Goal: Information Seeking & Learning: Learn about a topic

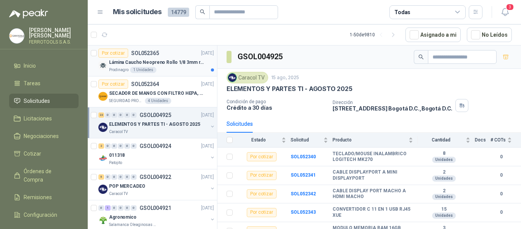
click at [169, 66] on div "Lámina Caucho Neopreno Rollo 1/8 3mm rollo x 10M" at bounding box center [161, 62] width 105 height 9
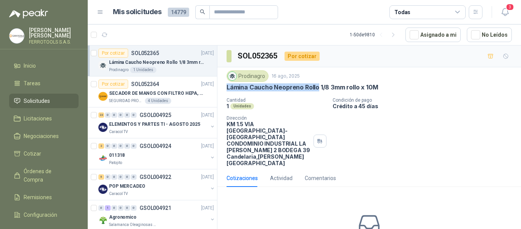
drag, startPoint x: 228, startPoint y: 87, endPoint x: 317, endPoint y: 90, distance: 89.4
click at [317, 90] on p "Lámina Caucho Neopreno Rollo 1/8 3mm rollo x 10M" at bounding box center [303, 87] width 152 height 8
copy p "Lámina Caucho Neopreno Rollo"
click at [506, 9] on span "3" at bounding box center [510, 6] width 8 height 7
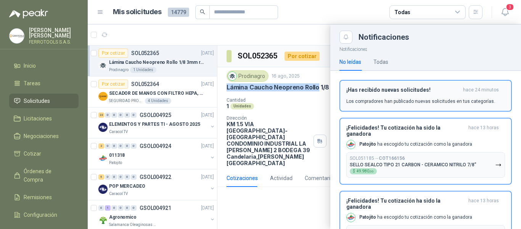
click at [447, 100] on p "Los compradores han publicado nuevas solicitudes en tus categorías." at bounding box center [421, 101] width 149 height 7
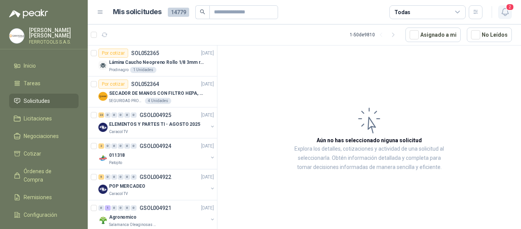
click at [507, 12] on icon "button" at bounding box center [506, 12] width 10 height 10
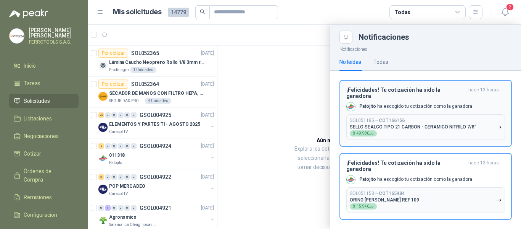
click at [451, 124] on p "SELLO SEALCO TIPO 21 CARBON - CERAMICO NITRILO 7/8"" at bounding box center [413, 126] width 127 height 5
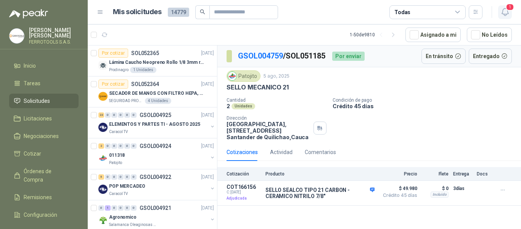
click at [507, 10] on span "1" at bounding box center [510, 6] width 8 height 7
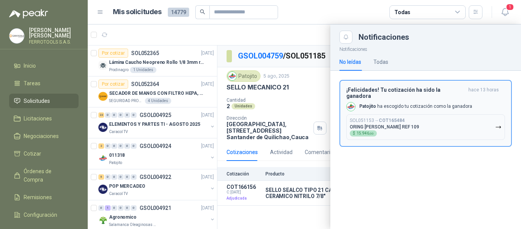
click at [448, 123] on button "SOL051153 → COT165484 ORING VITON REF 109 $ 15.946 ,00" at bounding box center [426, 127] width 159 height 26
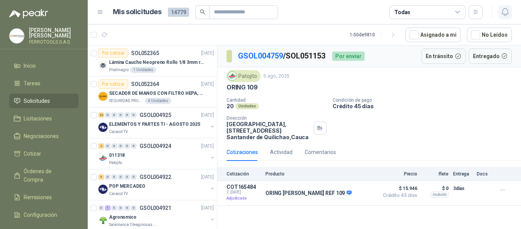
click at [505, 14] on icon "button" at bounding box center [505, 11] width 6 height 7
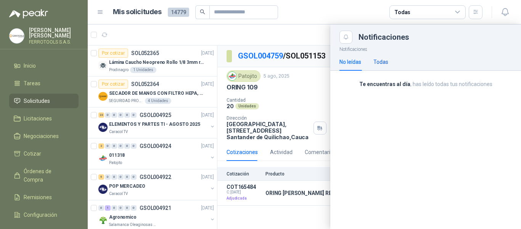
click at [378, 64] on div "Todas" at bounding box center [381, 62] width 15 height 8
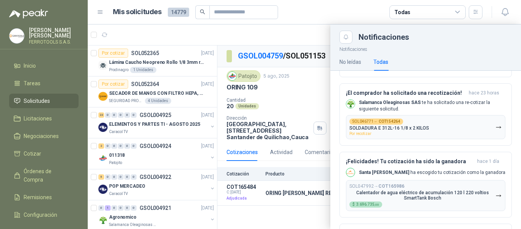
scroll to position [178, 0]
click at [347, 18] on article "Mis solicitudes 14779 Todas" at bounding box center [298, 12] width 370 height 14
click at [350, 6] on article "Mis solicitudes 14779 Todas" at bounding box center [298, 12] width 370 height 14
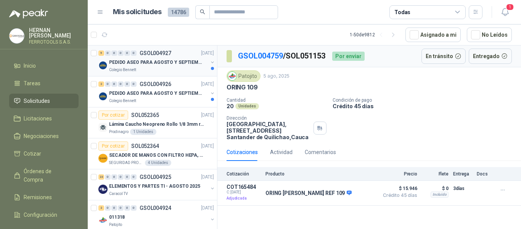
click at [181, 67] on div "Colegio Bennett" at bounding box center [158, 70] width 99 height 6
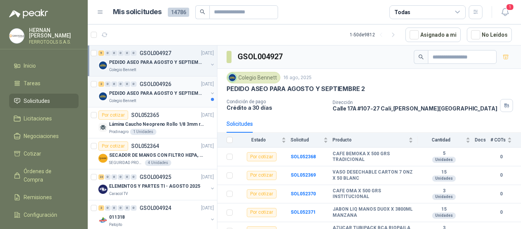
click at [178, 94] on p "PEDIDO ASEO PARA AGOSTO Y SEPTIEMBRE" at bounding box center [156, 93] width 95 height 7
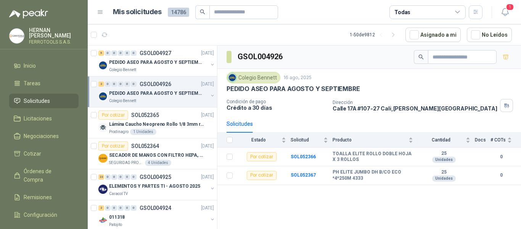
click at [178, 94] on p "PEDIDO ASEO PARA AGOSTO Y SEPTIEMBRE" at bounding box center [156, 93] width 95 height 7
